Goal: Book appointment/travel/reservation

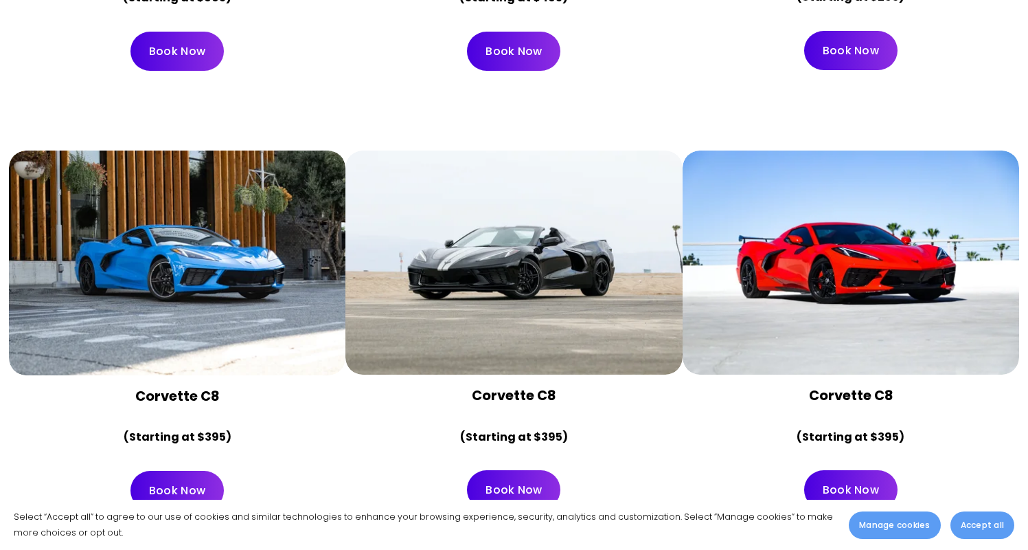
scroll to position [5122, 0]
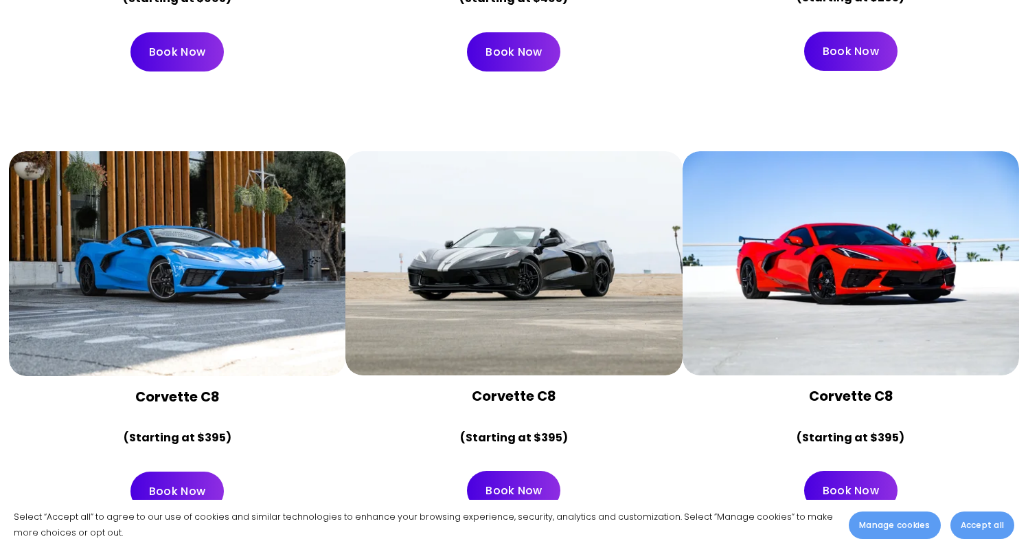
click at [918, 229] on div at bounding box center [851, 263] width 337 height 225
click at [857, 471] on link "Book Now" at bounding box center [850, 490] width 93 height 39
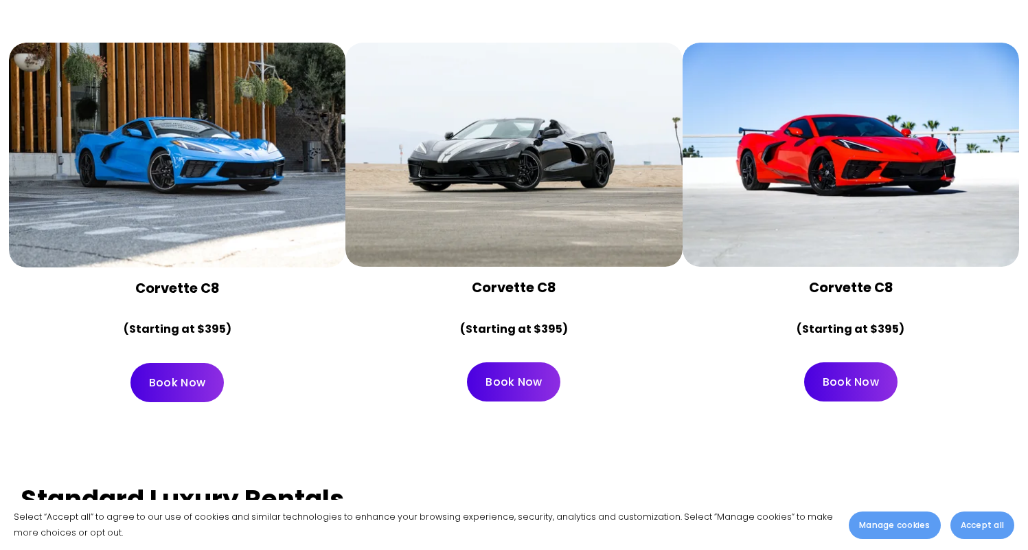
scroll to position [5233, 0]
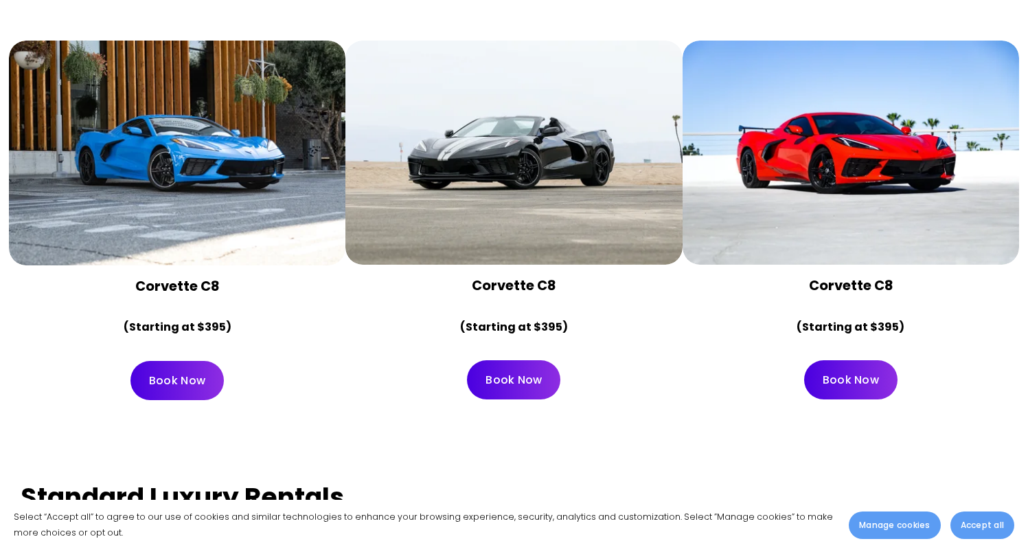
click at [819, 137] on div at bounding box center [851, 153] width 337 height 225
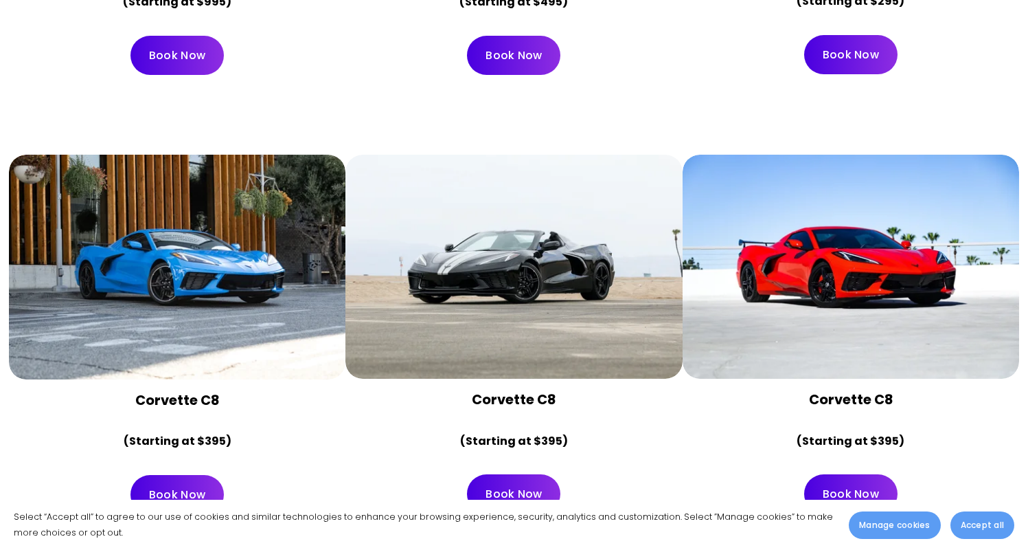
scroll to position [5124, 0]
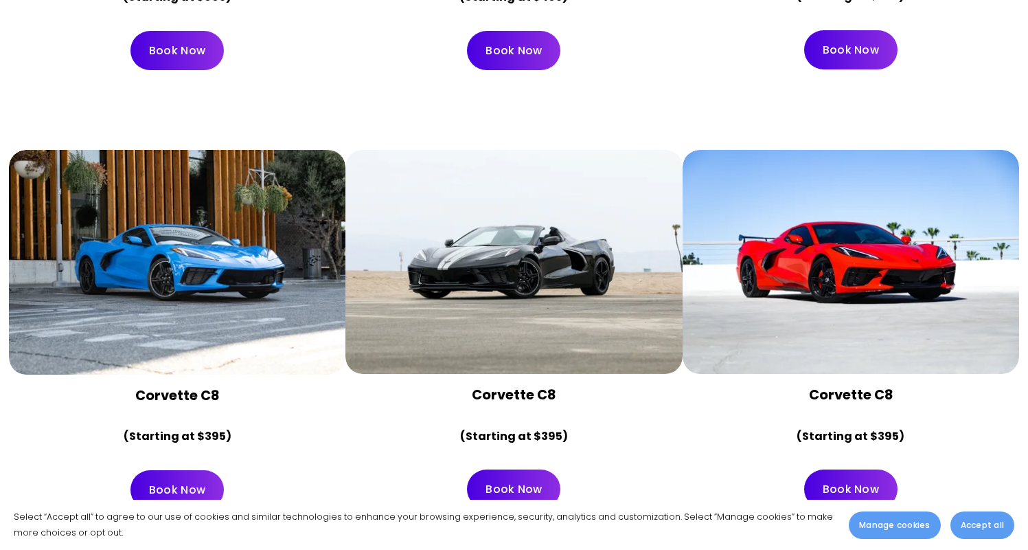
click at [466, 217] on div at bounding box center [514, 262] width 337 height 225
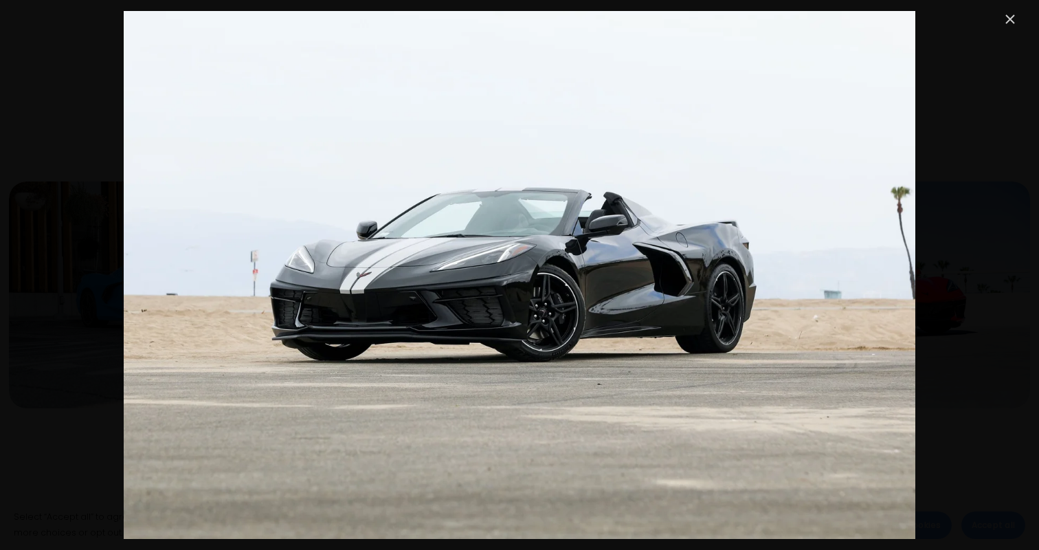
click at [975, 267] on div "Image" at bounding box center [519, 275] width 997 height 528
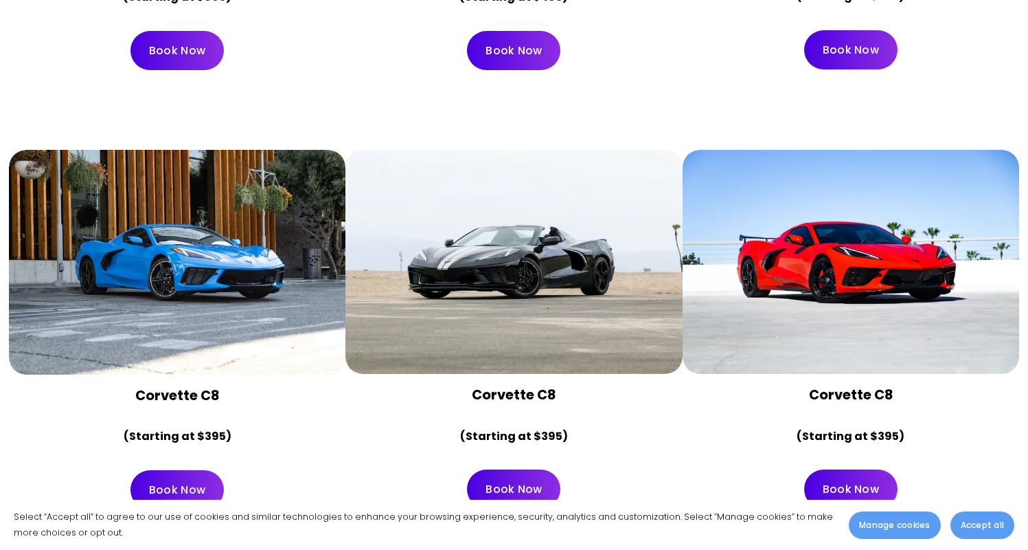
click at [188, 232] on div at bounding box center [177, 262] width 337 height 225
click at [904, 251] on div at bounding box center [851, 262] width 337 height 225
click at [601, 227] on div at bounding box center [514, 262] width 337 height 225
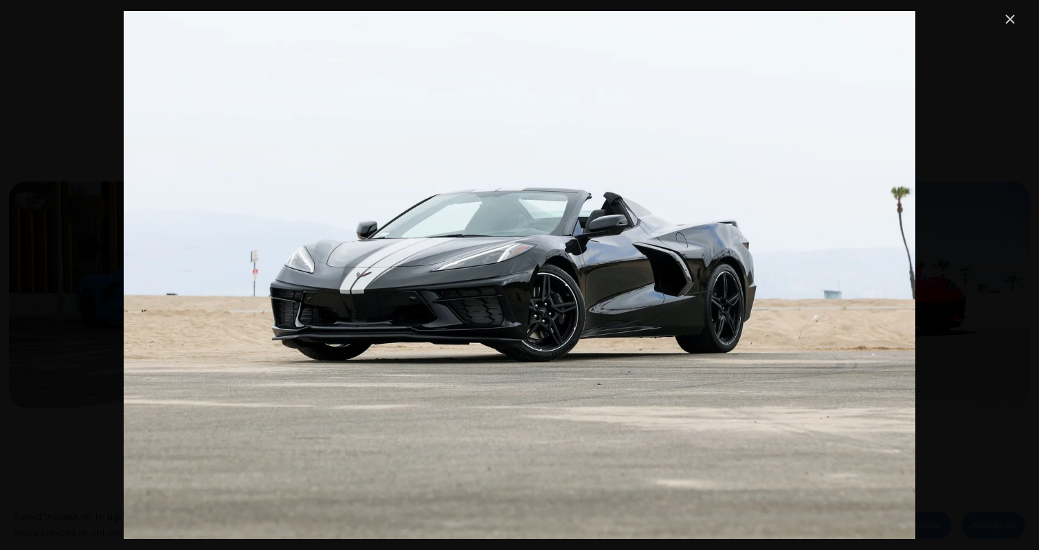
click at [1028, 166] on div "Image" at bounding box center [519, 275] width 1039 height 550
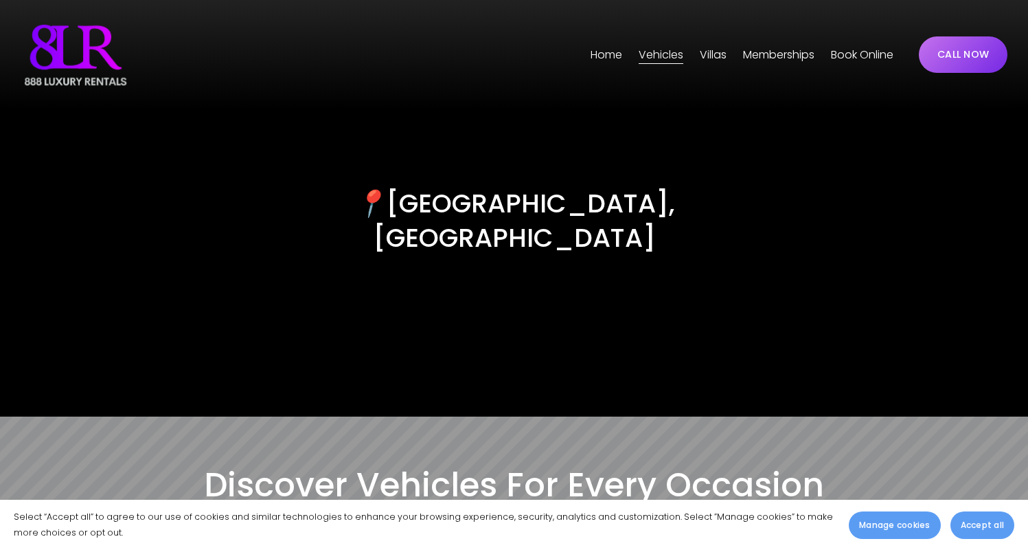
scroll to position [0, 0]
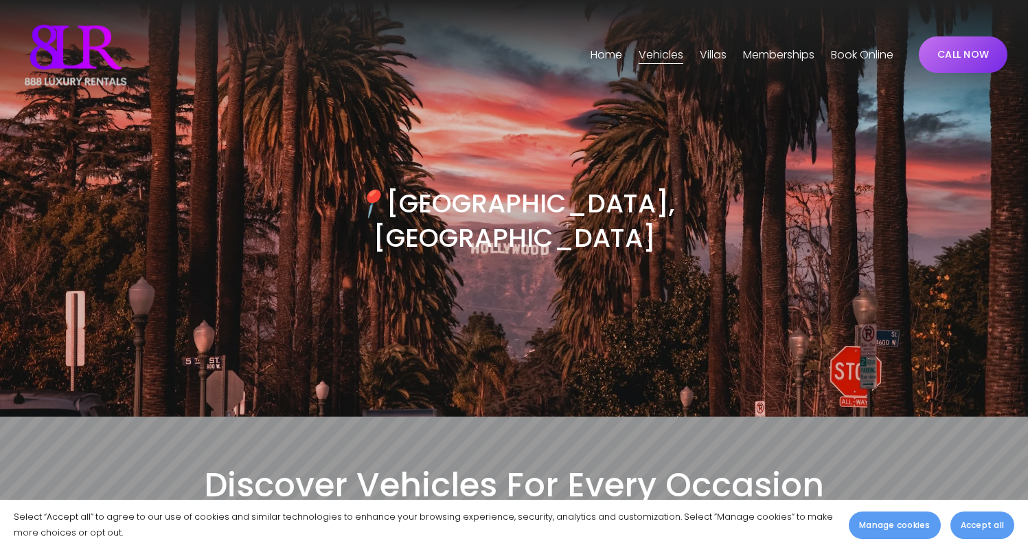
click at [883, 51] on link "Book Online" at bounding box center [862, 55] width 63 height 22
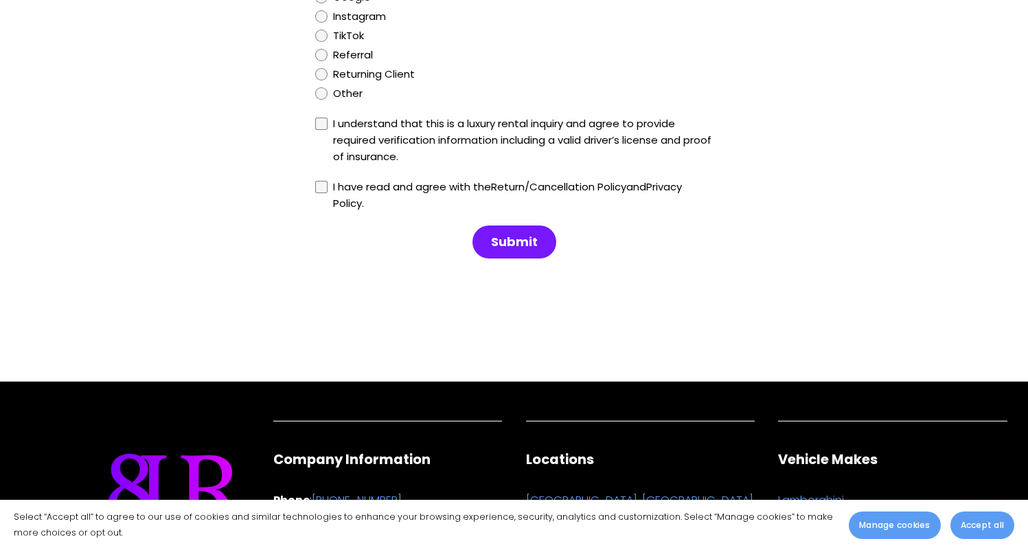
scroll to position [1514, 0]
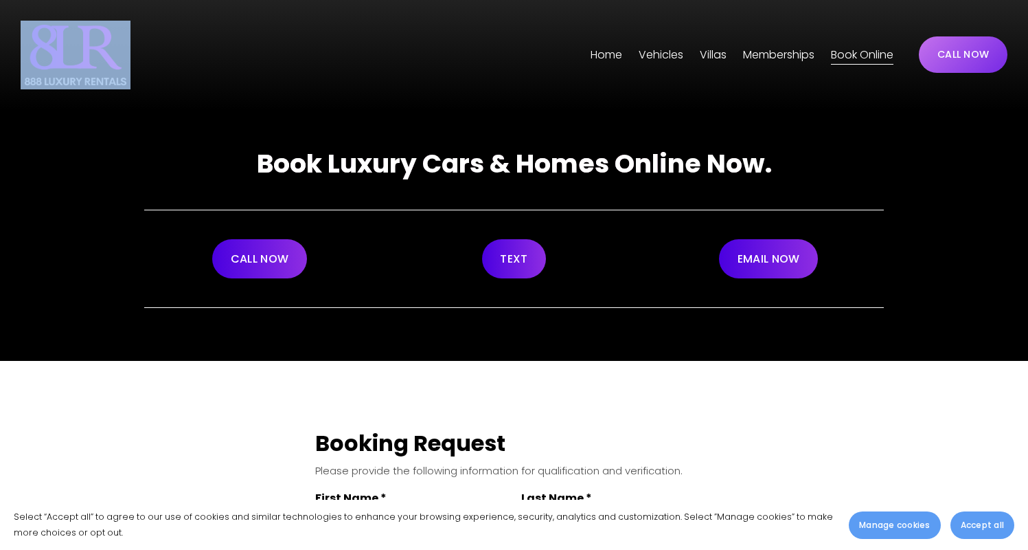
drag, startPoint x: 19, startPoint y: 80, endPoint x: 118, endPoint y: 77, distance: 99.7
click at [119, 78] on div "Skip to Content Home" at bounding box center [514, 55] width 1028 height 110
